Goal: Task Accomplishment & Management: Use online tool/utility

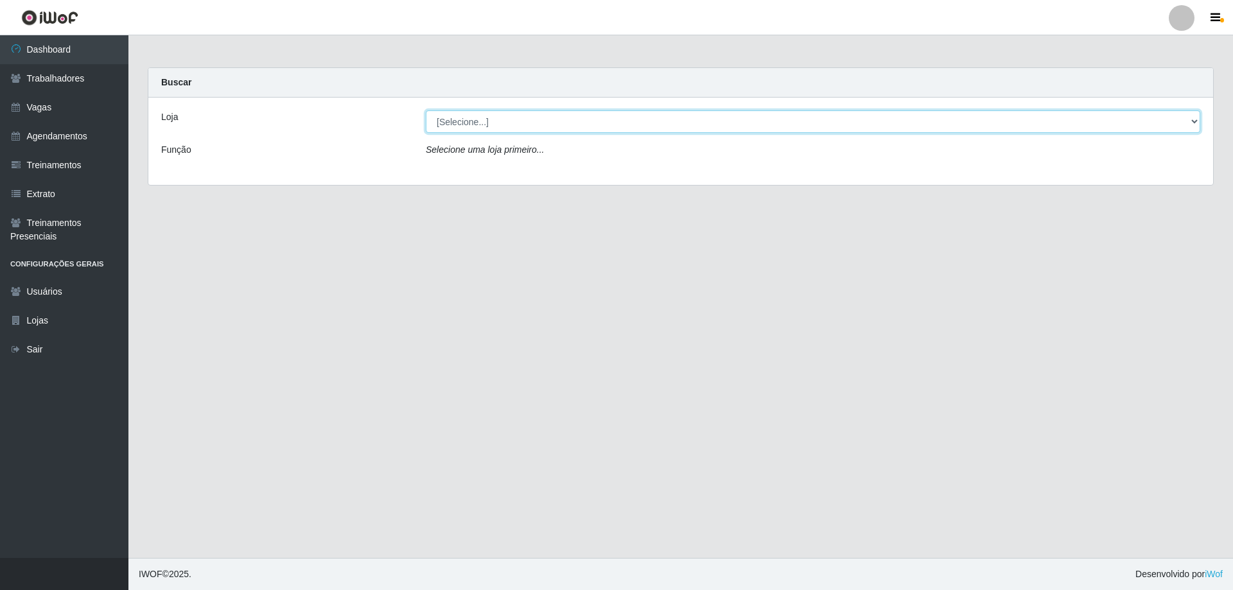
click at [469, 119] on select "[Selecione...] Seu Almoço" at bounding box center [813, 121] width 775 height 22
select select "431"
click at [426, 110] on select "[Selecione...] Seu Almoço" at bounding box center [813, 121] width 775 height 22
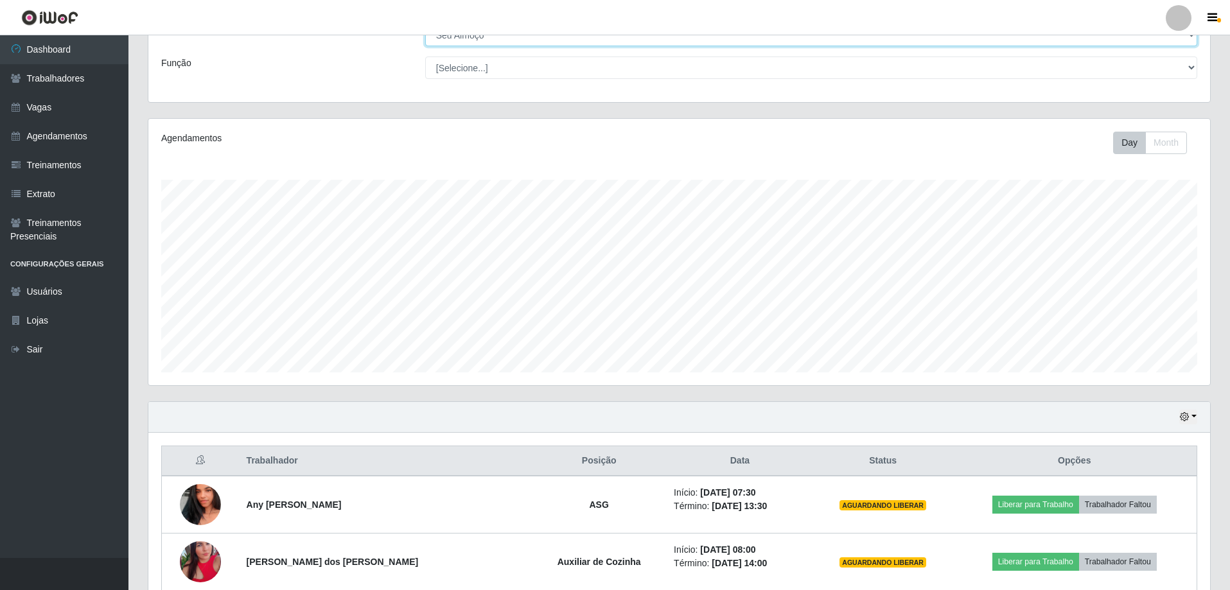
scroll to position [206, 0]
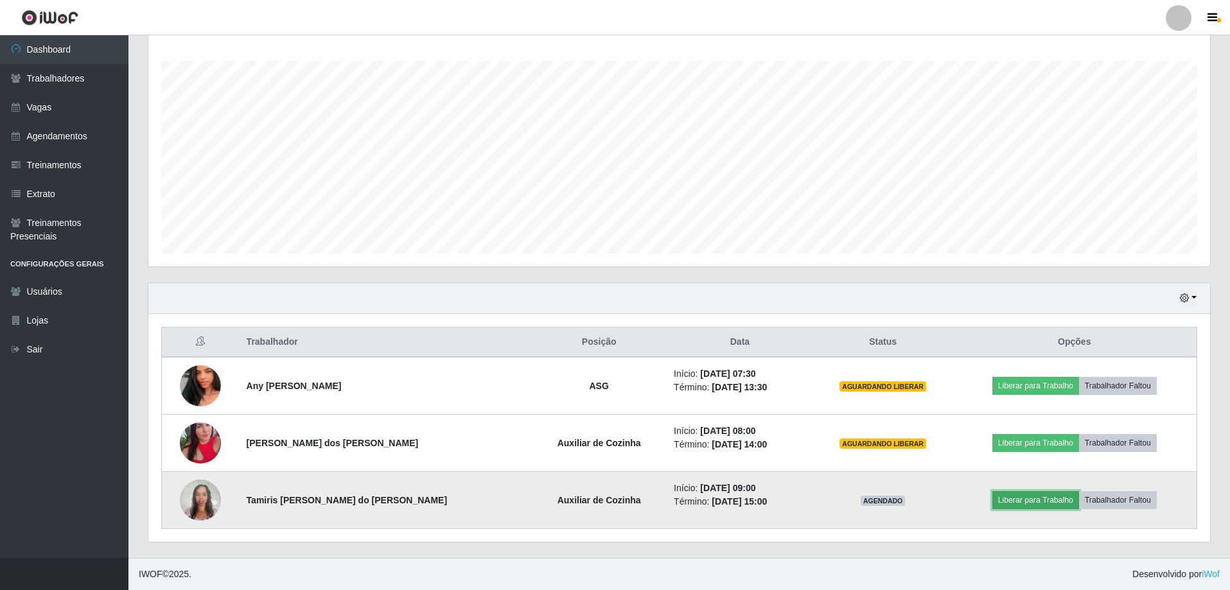
click at [1012, 500] on button "Liberar para Trabalho" at bounding box center [1035, 500] width 87 height 18
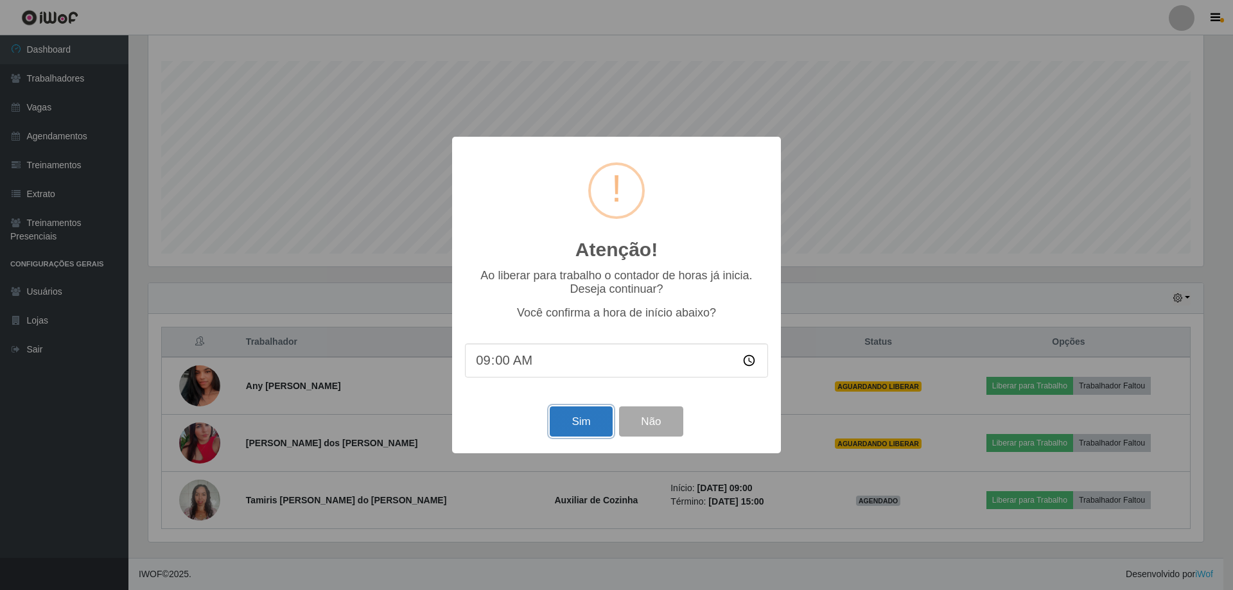
click at [592, 430] on button "Sim" at bounding box center [581, 422] width 62 height 30
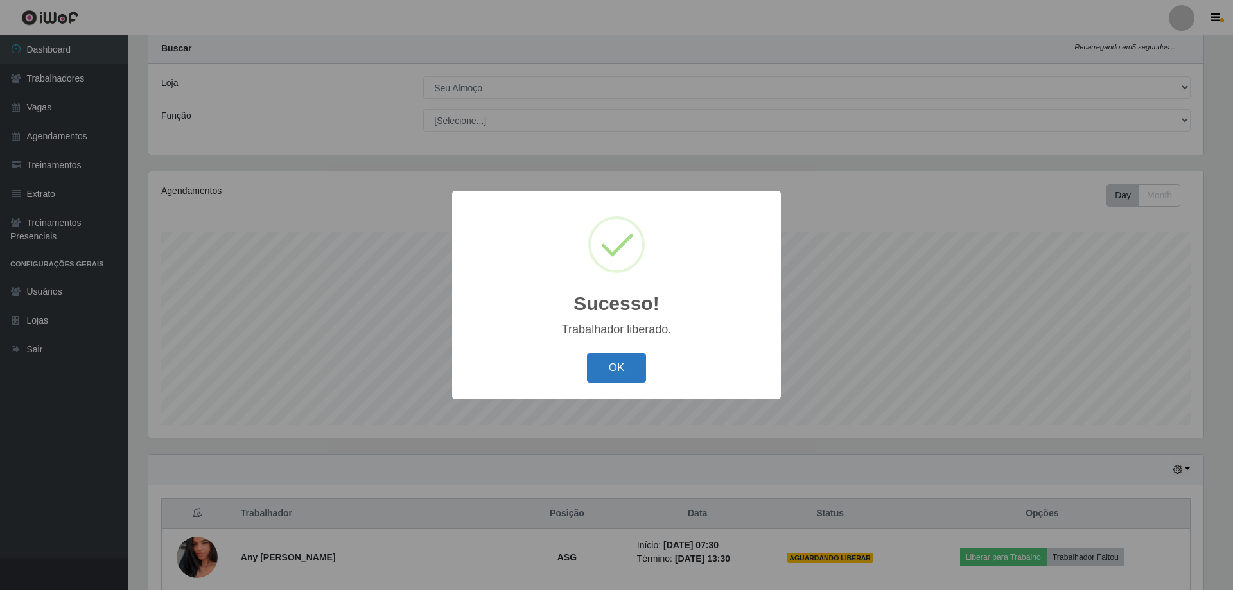
click at [612, 373] on button "OK" at bounding box center [617, 368] width 60 height 30
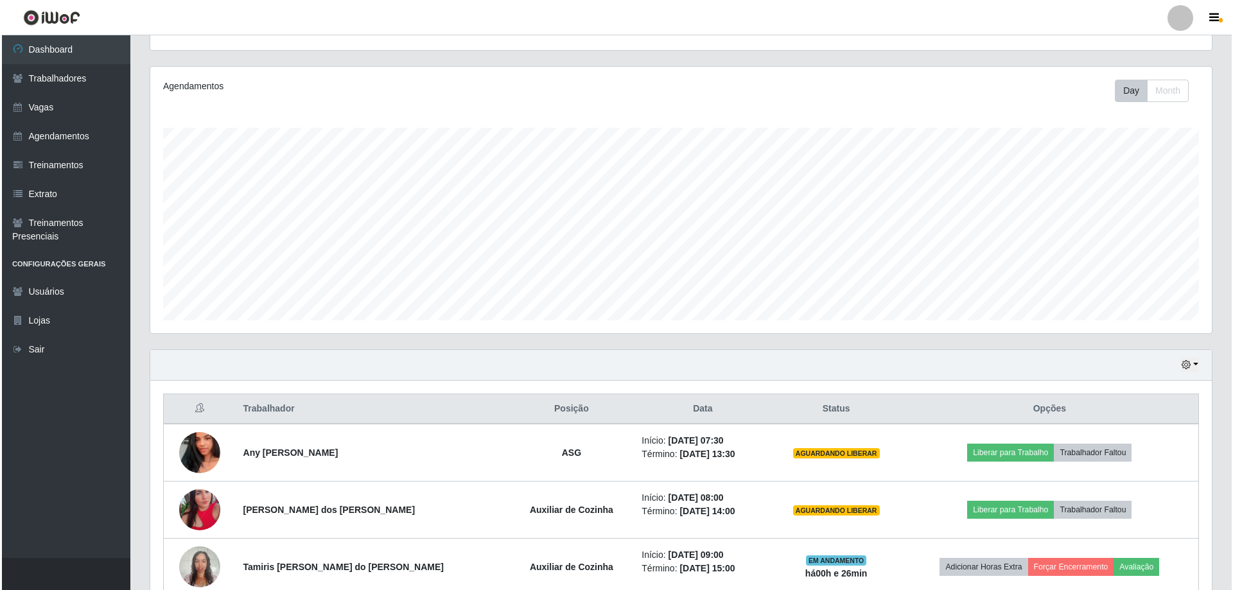
scroll to position [162, 0]
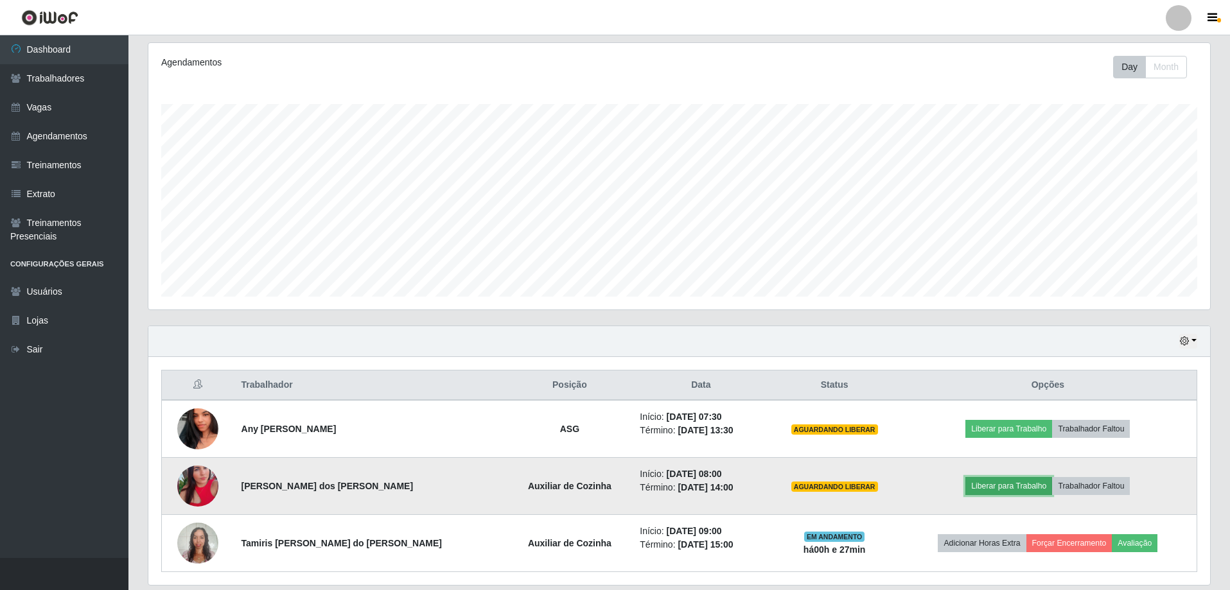
click at [986, 491] on button "Liberar para Trabalho" at bounding box center [1008, 486] width 87 height 18
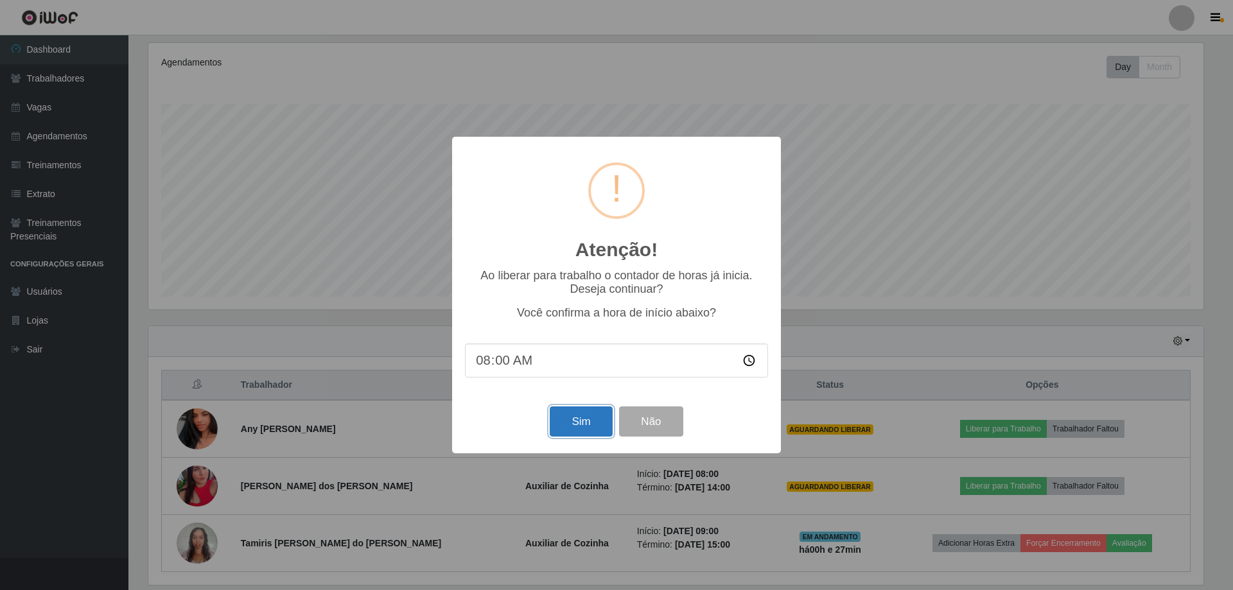
click at [593, 430] on button "Sim" at bounding box center [581, 422] width 62 height 30
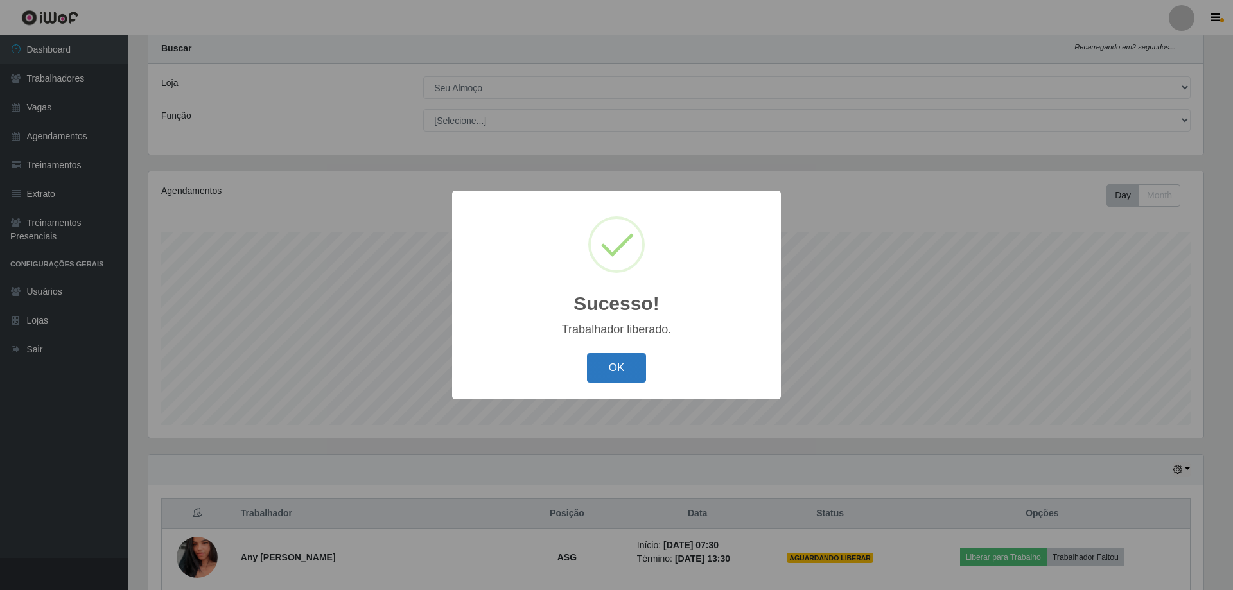
click at [630, 359] on button "OK" at bounding box center [617, 368] width 60 height 30
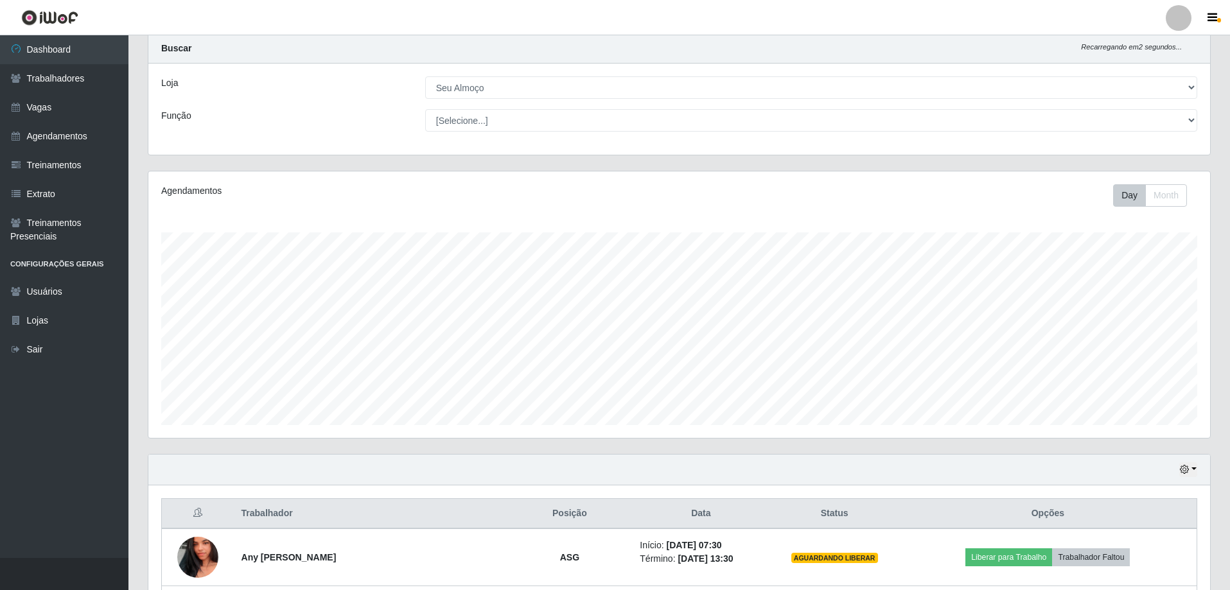
scroll to position [0, 0]
